Goal: Find contact information: Find contact information

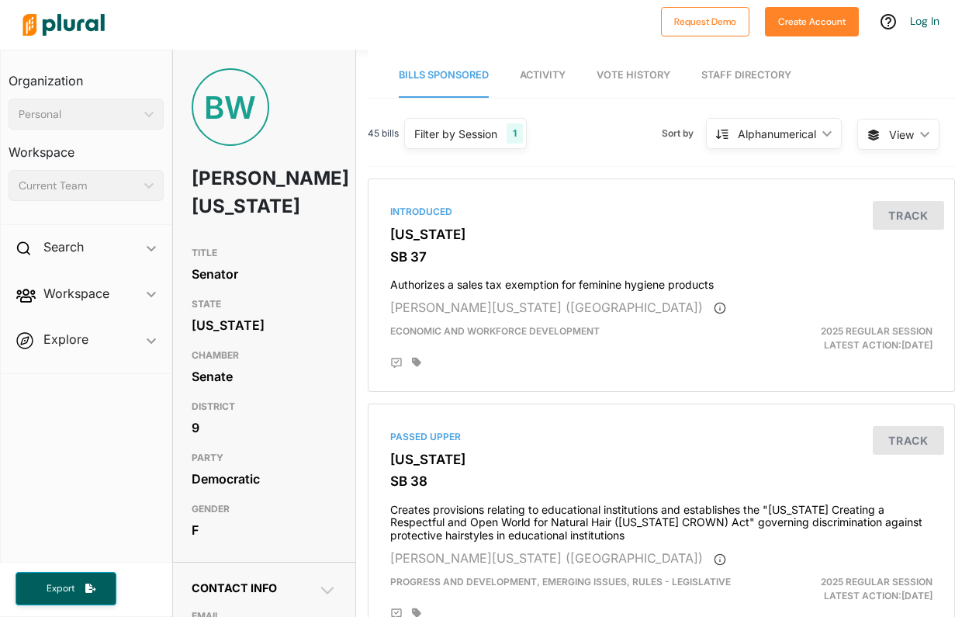
click at [259, 192] on h1 "[PERSON_NAME][US_STATE]" at bounding box center [235, 192] width 87 height 74
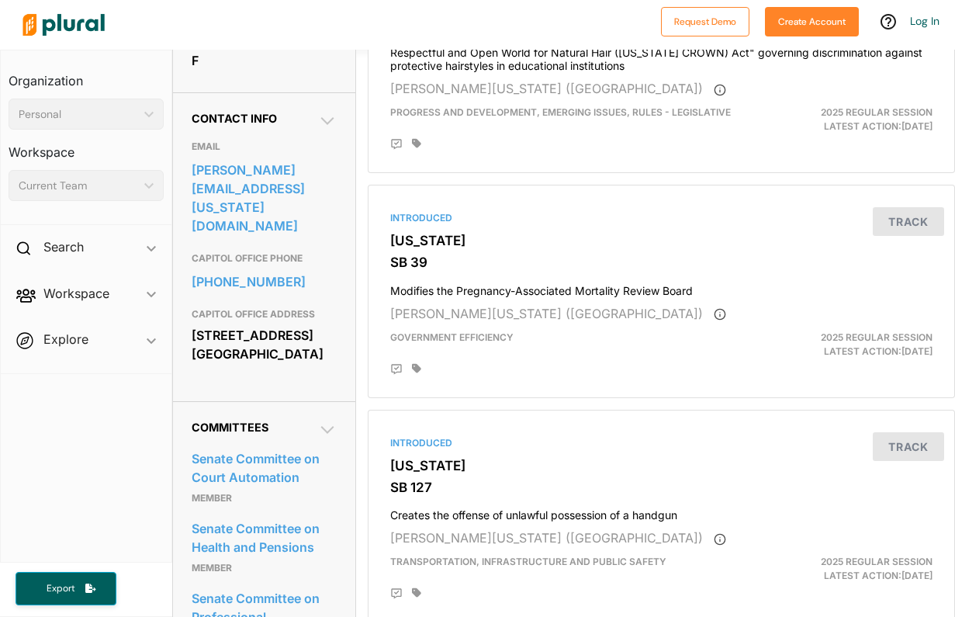
scroll to position [499, 0]
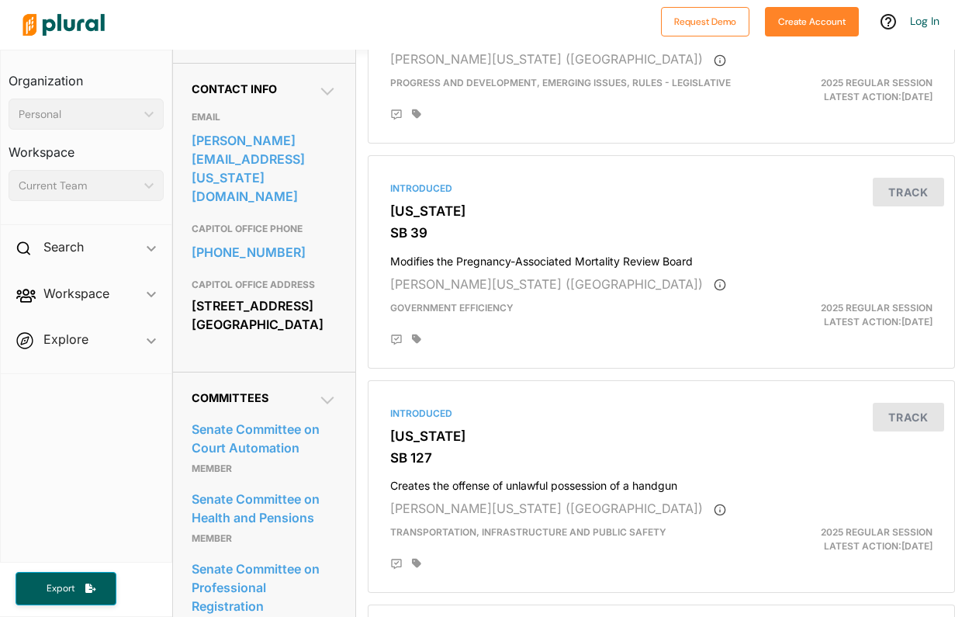
drag, startPoint x: 192, startPoint y: 267, endPoint x: 242, endPoint y: 320, distance: 73.5
click at [242, 320] on div "CAPITOL OFFICE ADDRESS 201 W. Capitol Ave. Jefferson City, MO 65101" at bounding box center [264, 306] width 145 height 70
copy div "[STREET_ADDRESS] [GEOGRAPHIC_DATA]"
click at [223, 294] on div "[STREET_ADDRESS] [GEOGRAPHIC_DATA]" at bounding box center [264, 315] width 145 height 42
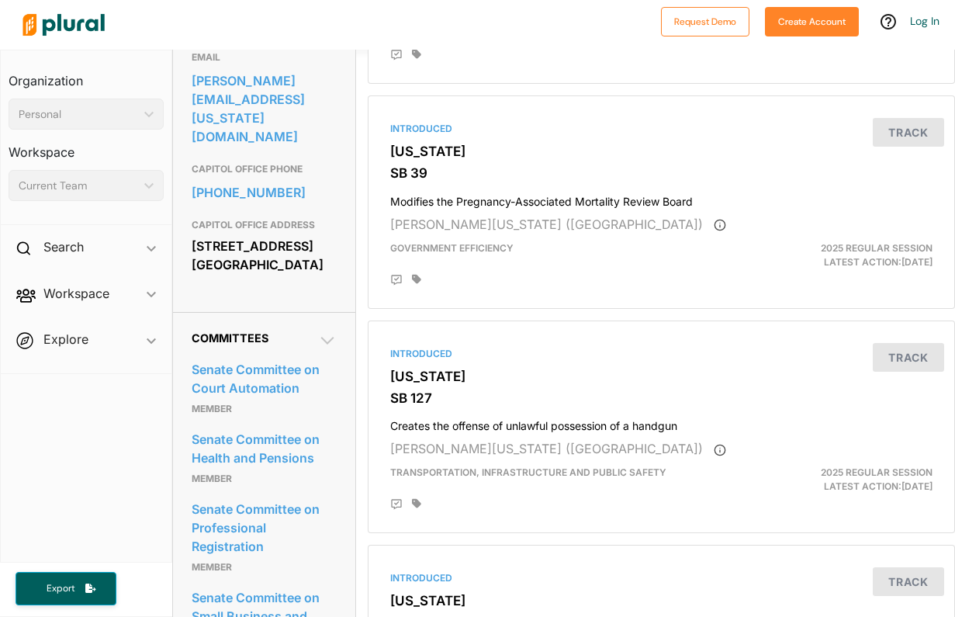
scroll to position [0, 0]
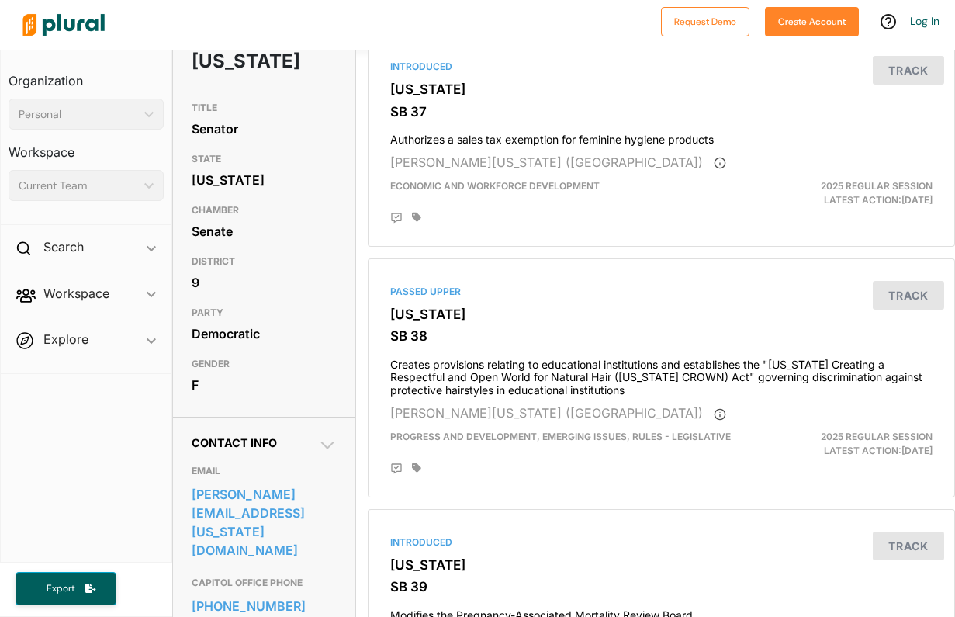
scroll to position [161, 0]
